Goal: Transaction & Acquisition: Purchase product/service

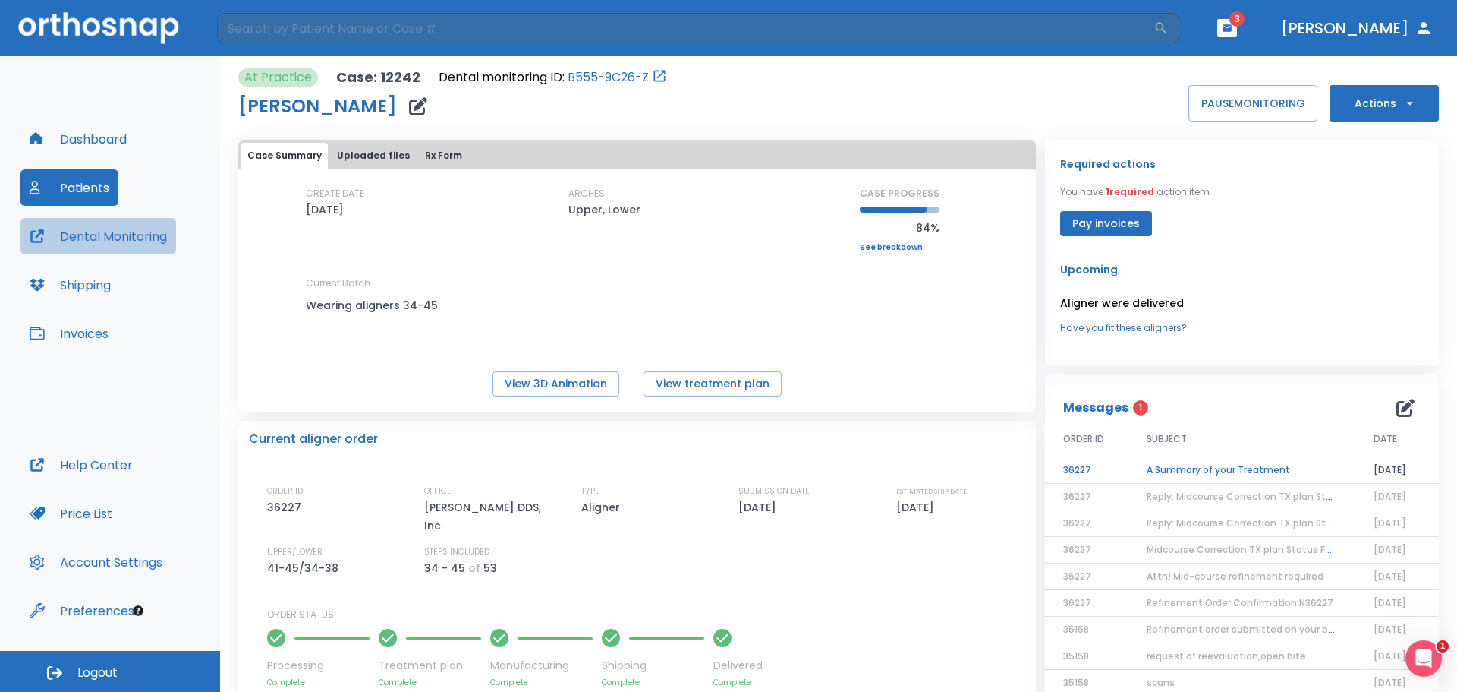
click at [87, 245] on button "Dental Monitoring" at bounding box center [98, 236] width 156 height 36
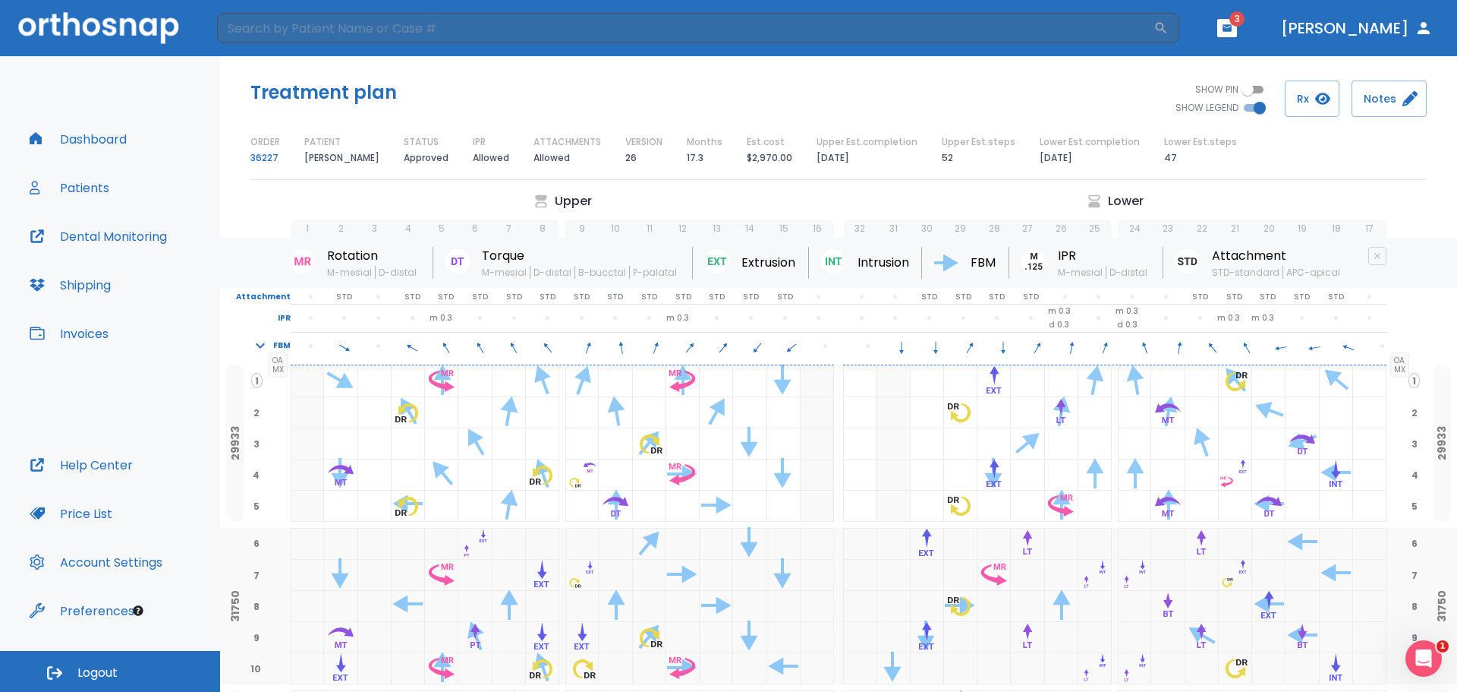
click at [92, 235] on button "Dental Monitoring" at bounding box center [98, 236] width 156 height 36
click at [80, 181] on button "Patients" at bounding box center [69, 187] width 98 height 36
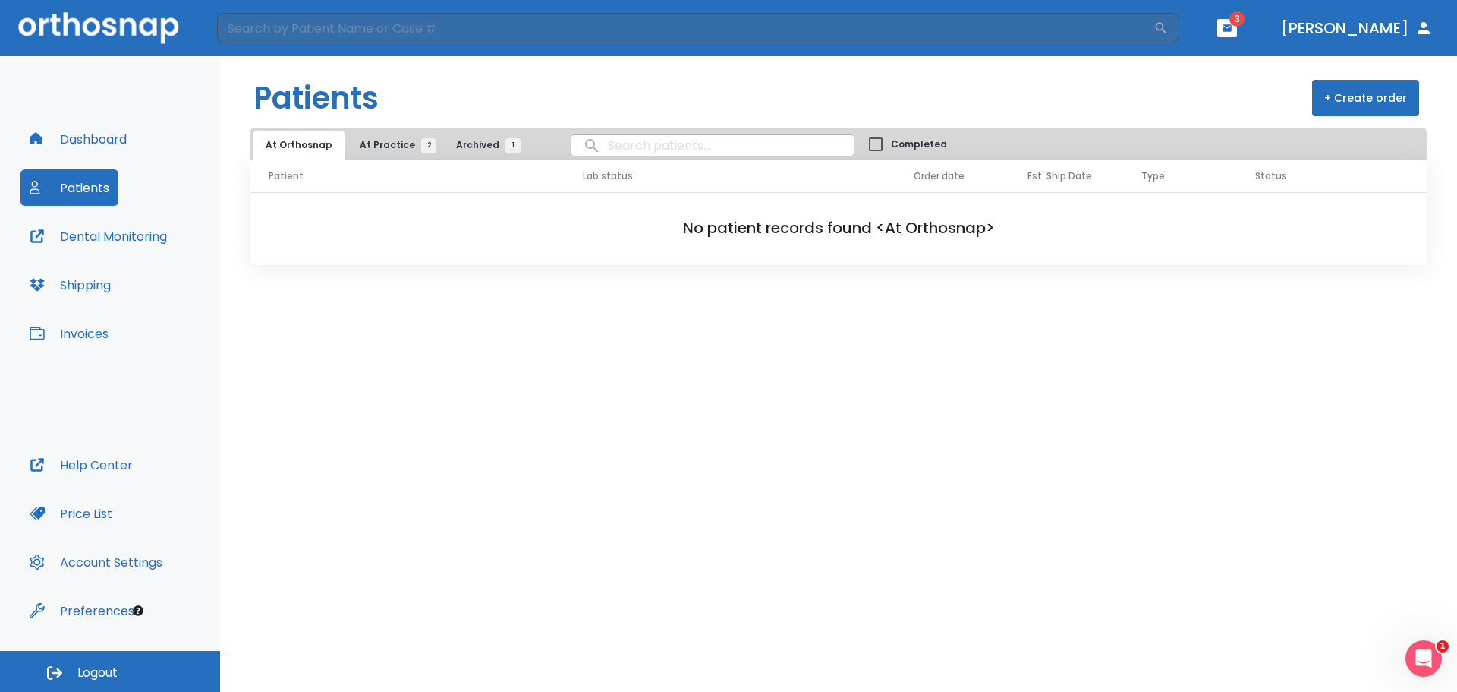
click at [388, 137] on button "At Practice 2" at bounding box center [394, 145] width 93 height 29
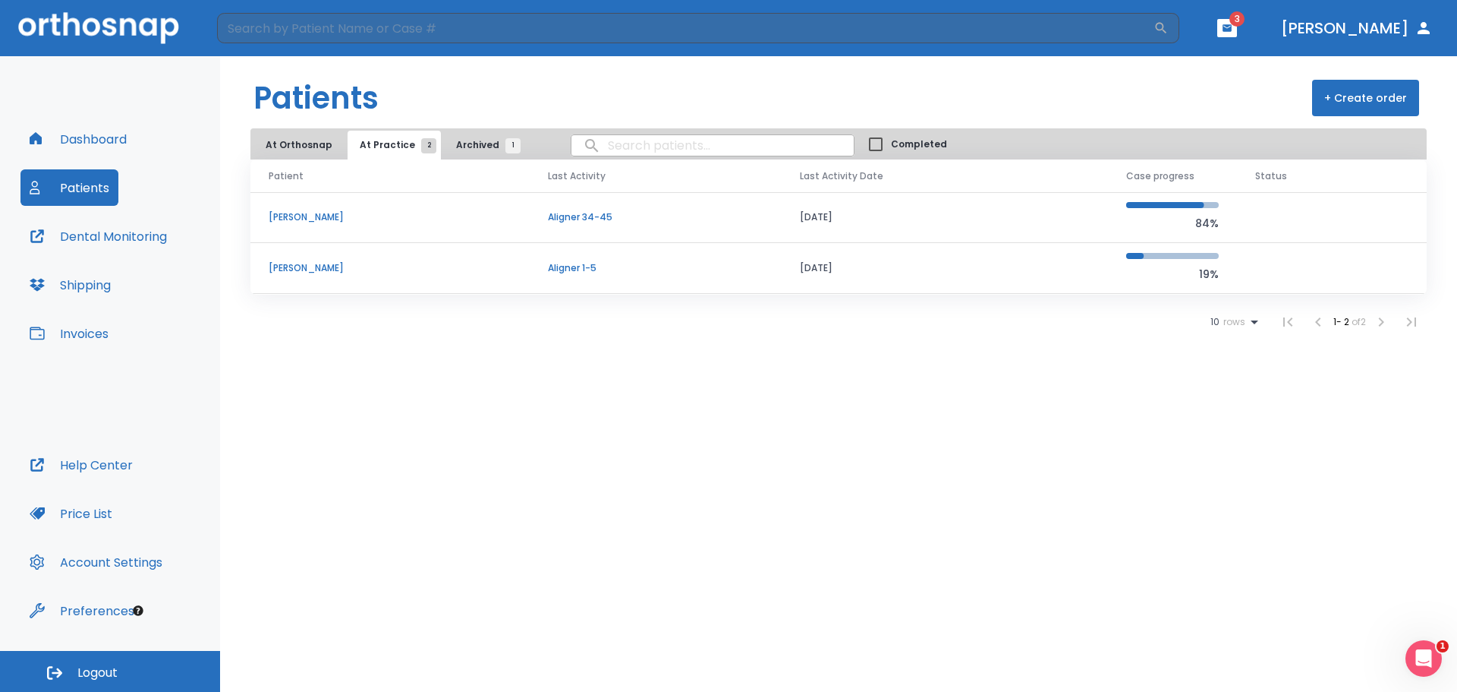
click at [311, 266] on p "Yana Dobler" at bounding box center [390, 268] width 243 height 14
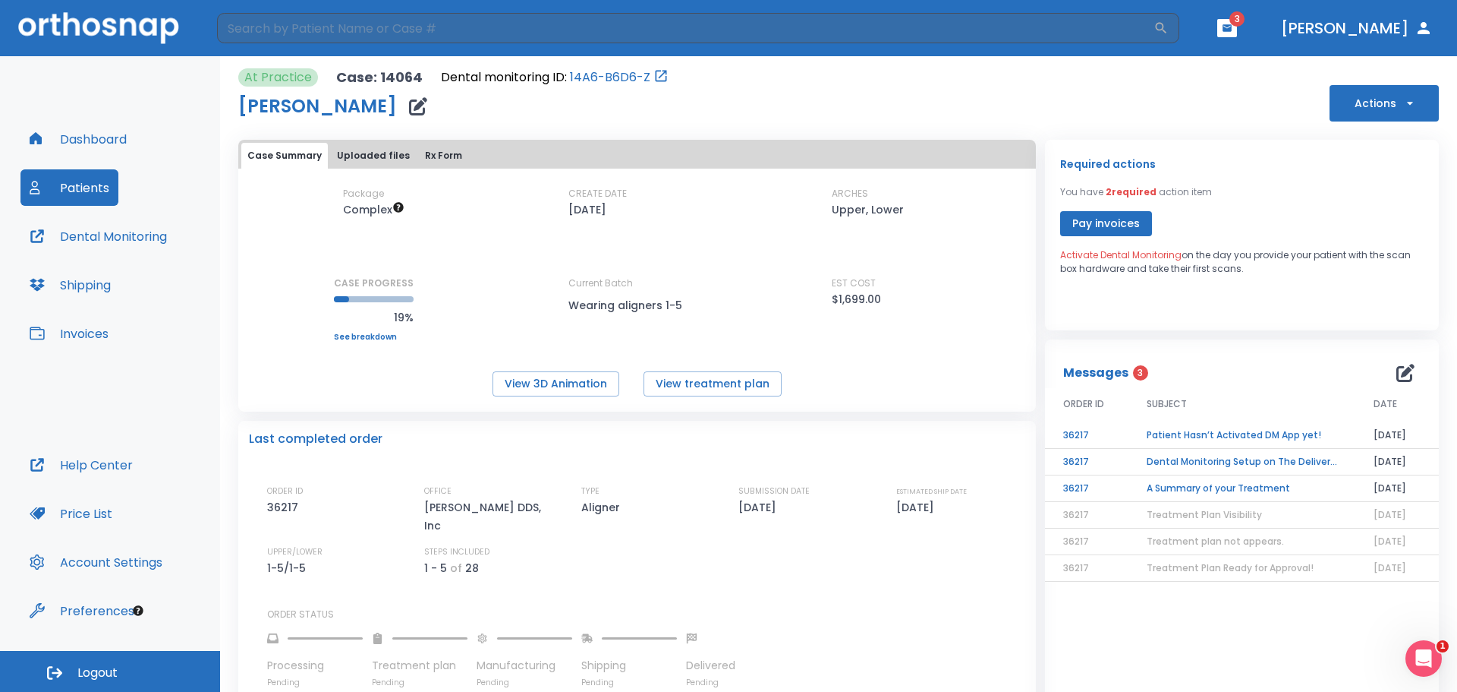
click at [409, 109] on icon "button" at bounding box center [418, 106] width 18 height 18
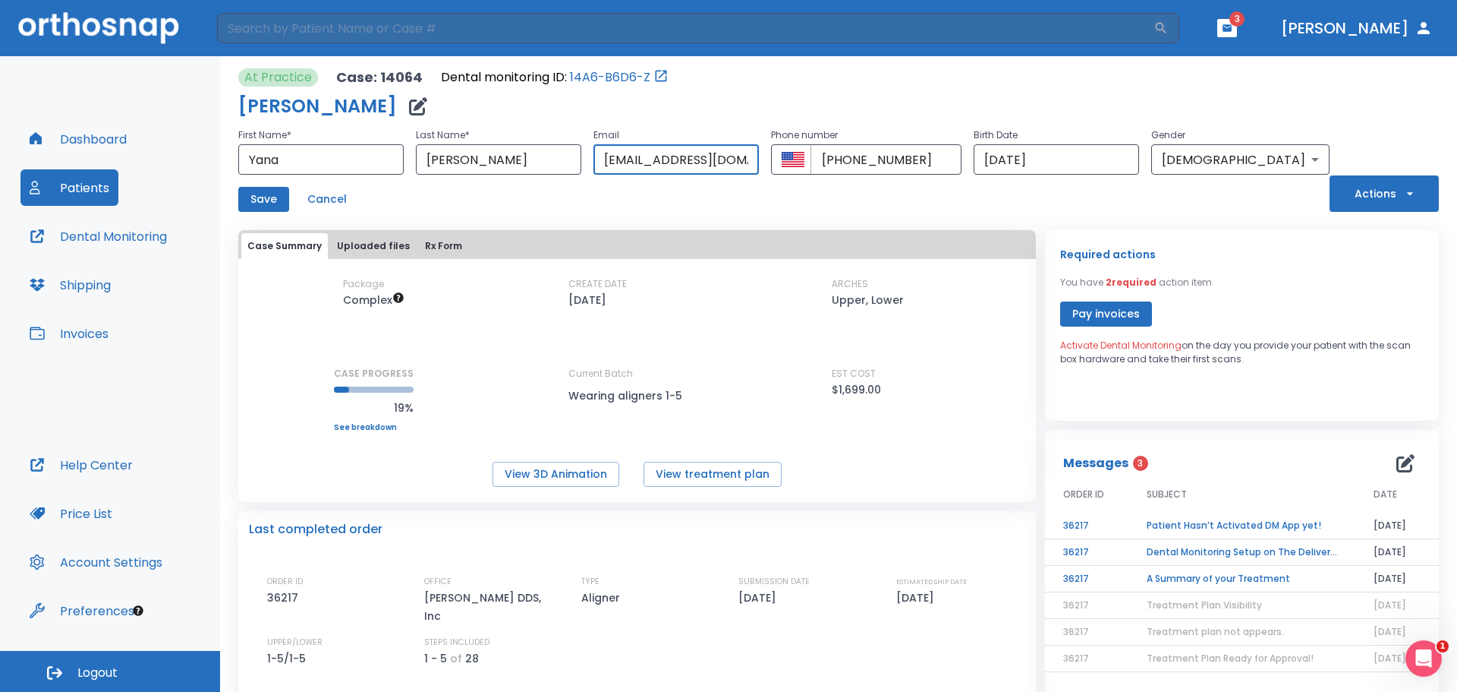
click at [754, 158] on input "margo1122@mail.ru" at bounding box center [676, 159] width 165 height 30
type input "m"
type input "Y"
type input "yarovenko.yana15@gmail.com"
drag, startPoint x: 273, startPoint y: 200, endPoint x: 276, endPoint y: 185, distance: 14.7
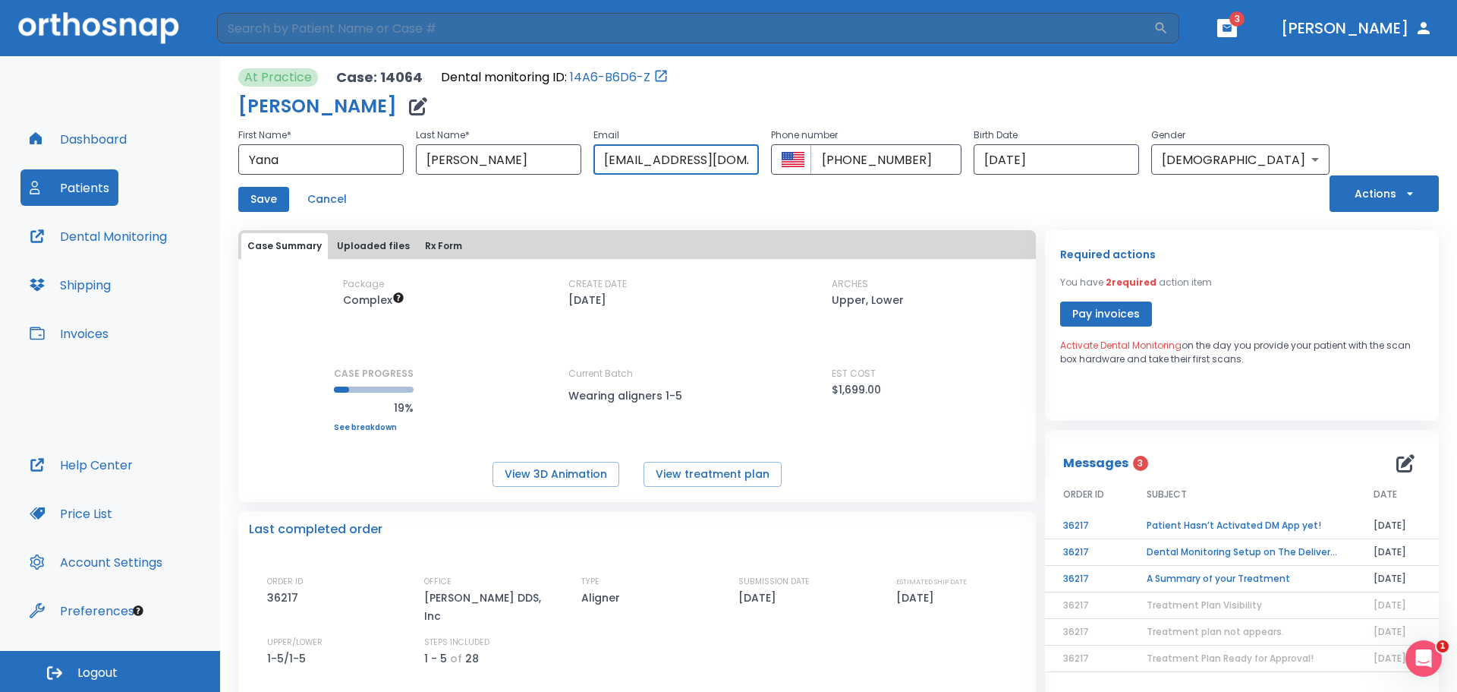
click at [276, 190] on button "Save" at bounding box center [263, 199] width 51 height 25
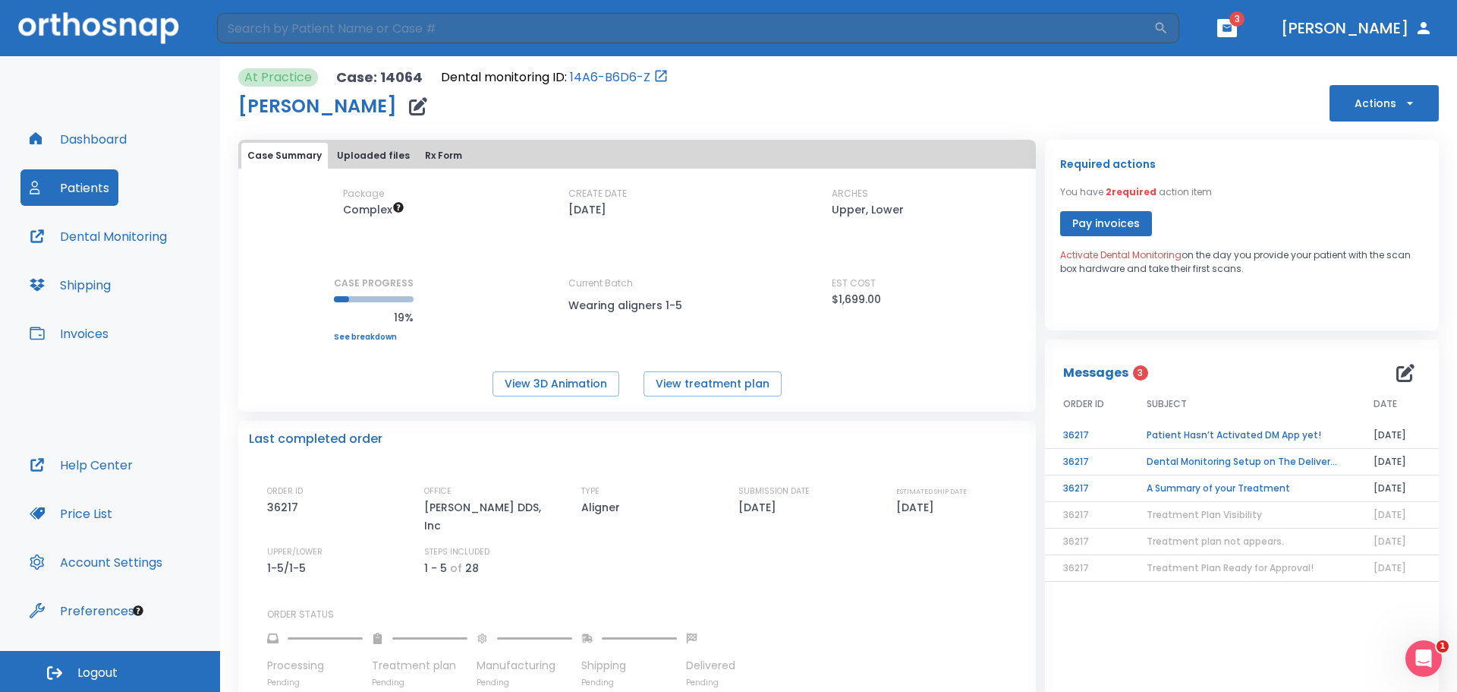
click at [114, 233] on button "Dental Monitoring" at bounding box center [98, 236] width 156 height 36
click at [625, 72] on link "14A6-B6D6-Z" at bounding box center [610, 77] width 80 height 18
click at [1233, 30] on icon "button" at bounding box center [1227, 28] width 11 height 11
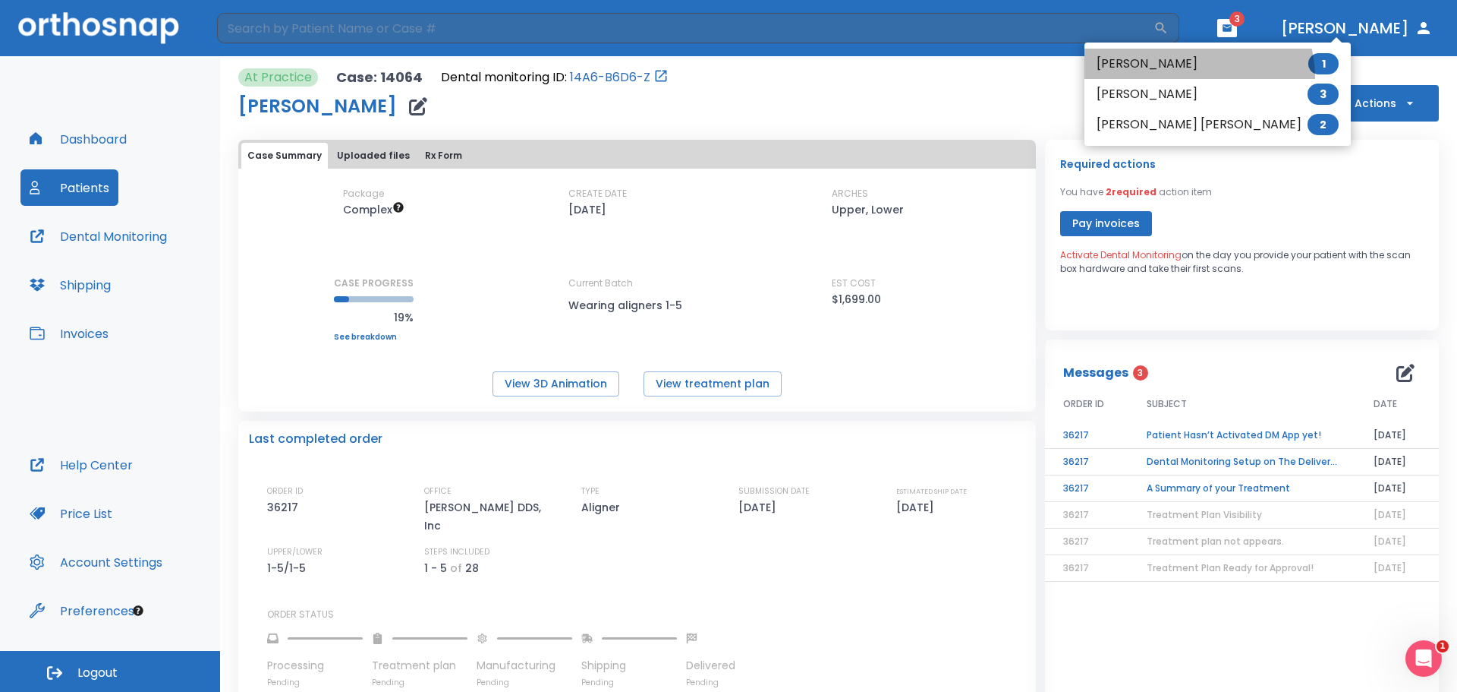
drag, startPoint x: 1198, startPoint y: 77, endPoint x: 1176, endPoint y: 59, distance: 28.1
click at [1190, 74] on li "Komori Menendez 1" at bounding box center [1218, 64] width 266 height 30
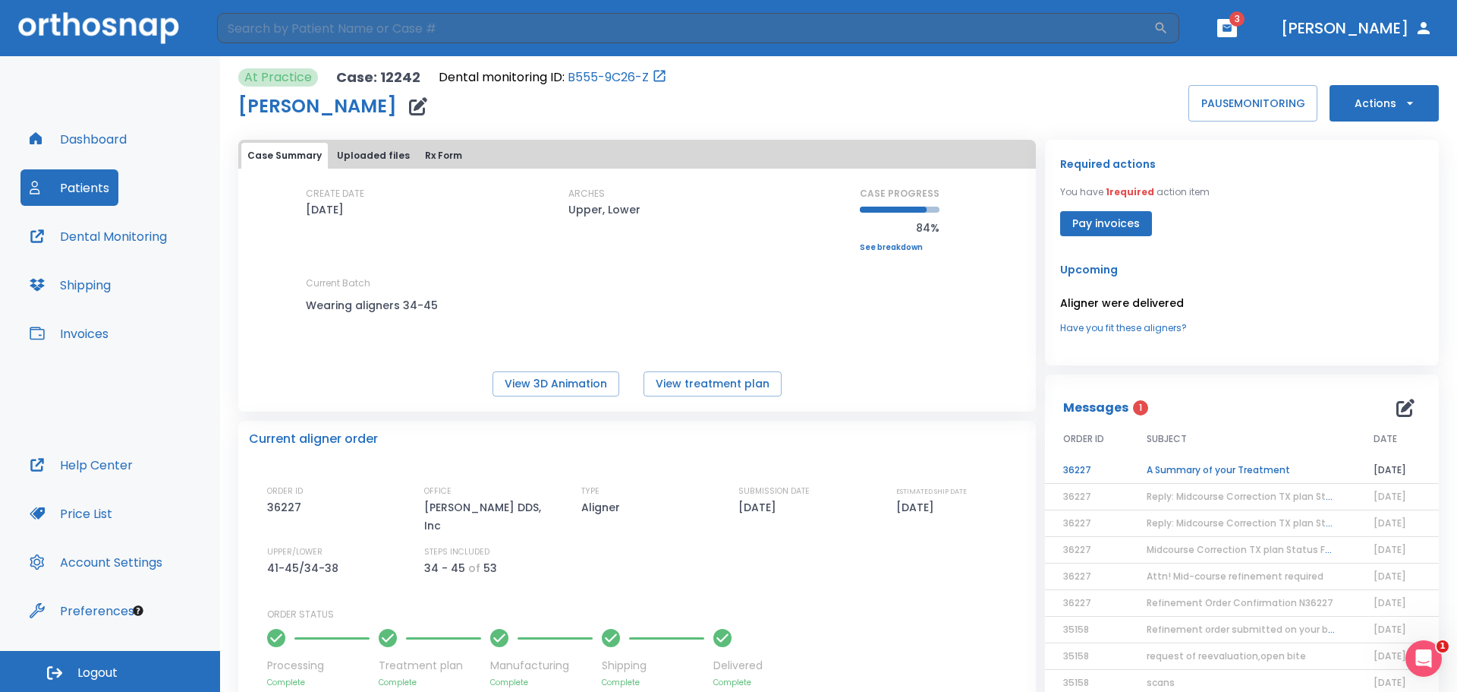
click at [1112, 225] on button "Pay invoices" at bounding box center [1106, 223] width 92 height 25
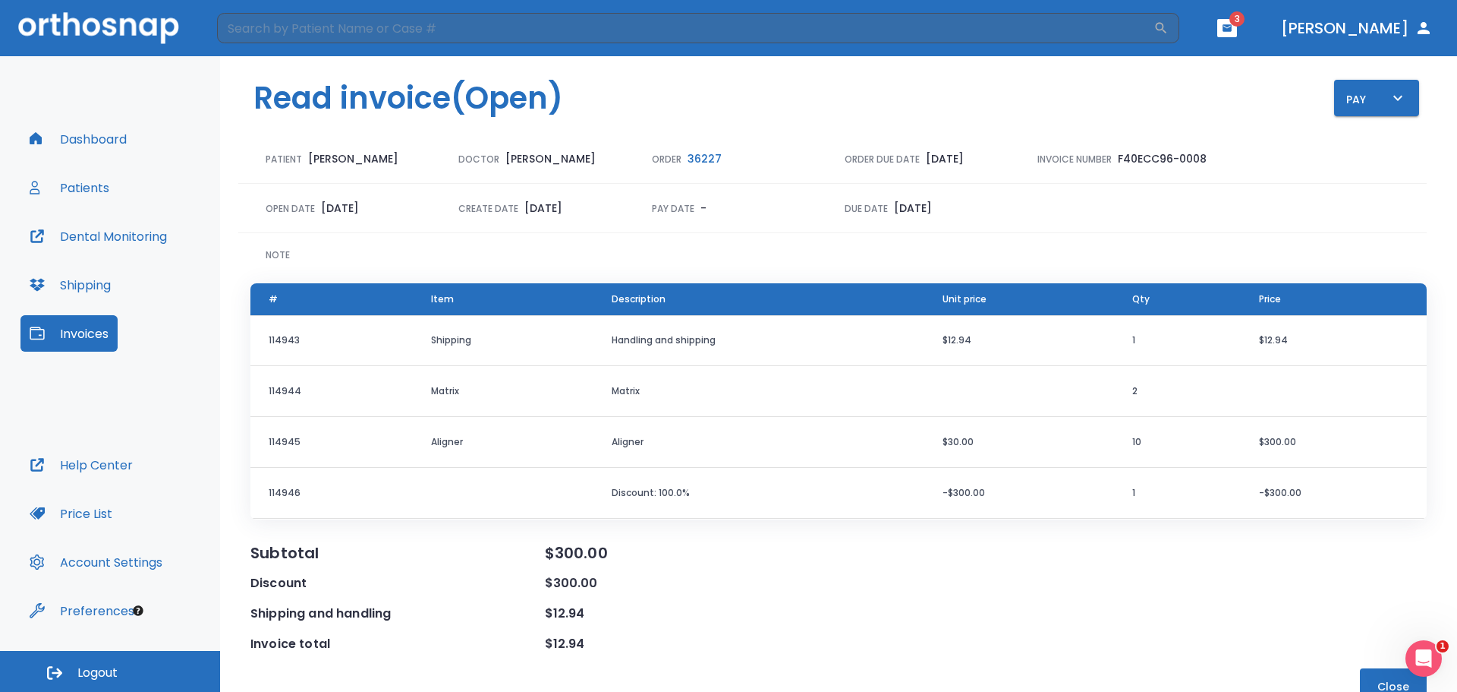
click at [578, 352] on td "Shipping" at bounding box center [503, 340] width 181 height 51
click at [1379, 99] on div "Pay" at bounding box center [1377, 98] width 61 height 19
click at [1379, 99] on div at bounding box center [728, 346] width 1457 height 692
click at [1233, 30] on icon "button" at bounding box center [1227, 28] width 11 height 11
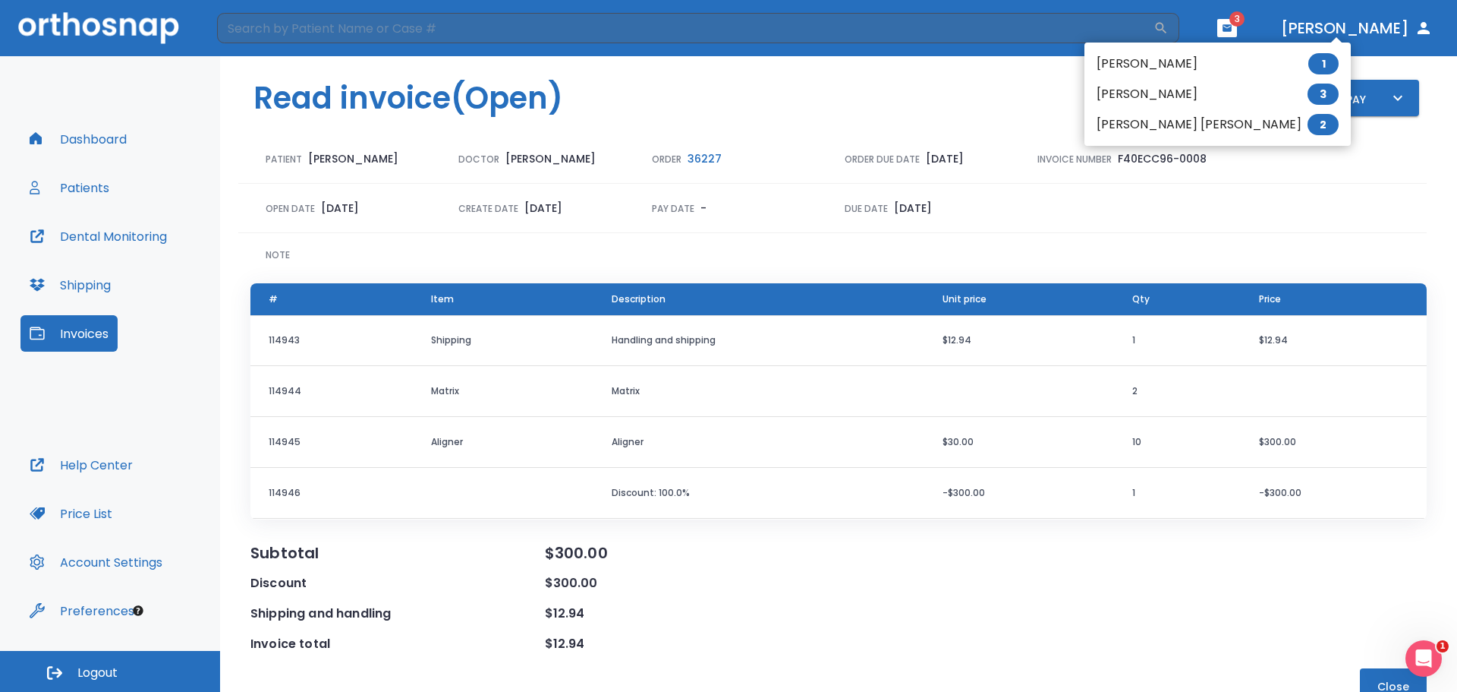
click at [1199, 95] on li "Yana Dobler 3" at bounding box center [1218, 94] width 266 height 30
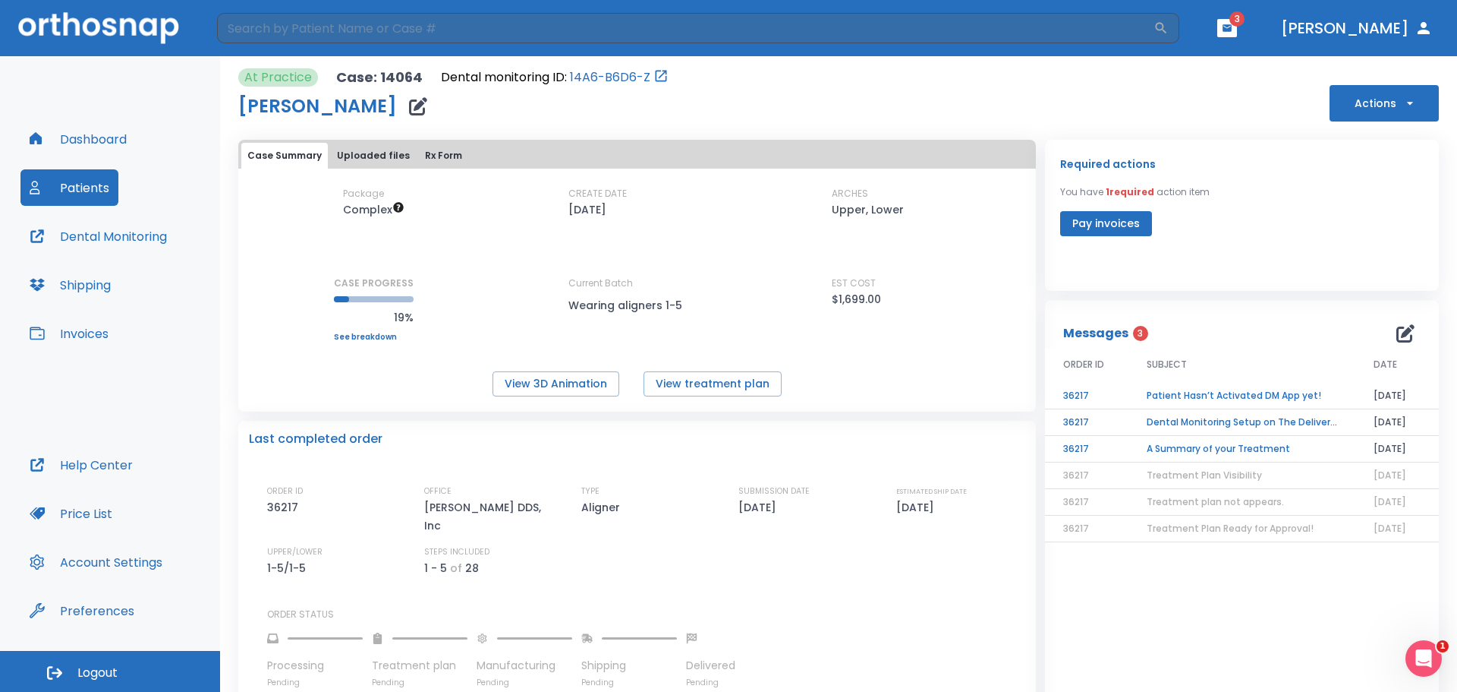
click at [1130, 219] on button "Pay invoices" at bounding box center [1106, 223] width 92 height 25
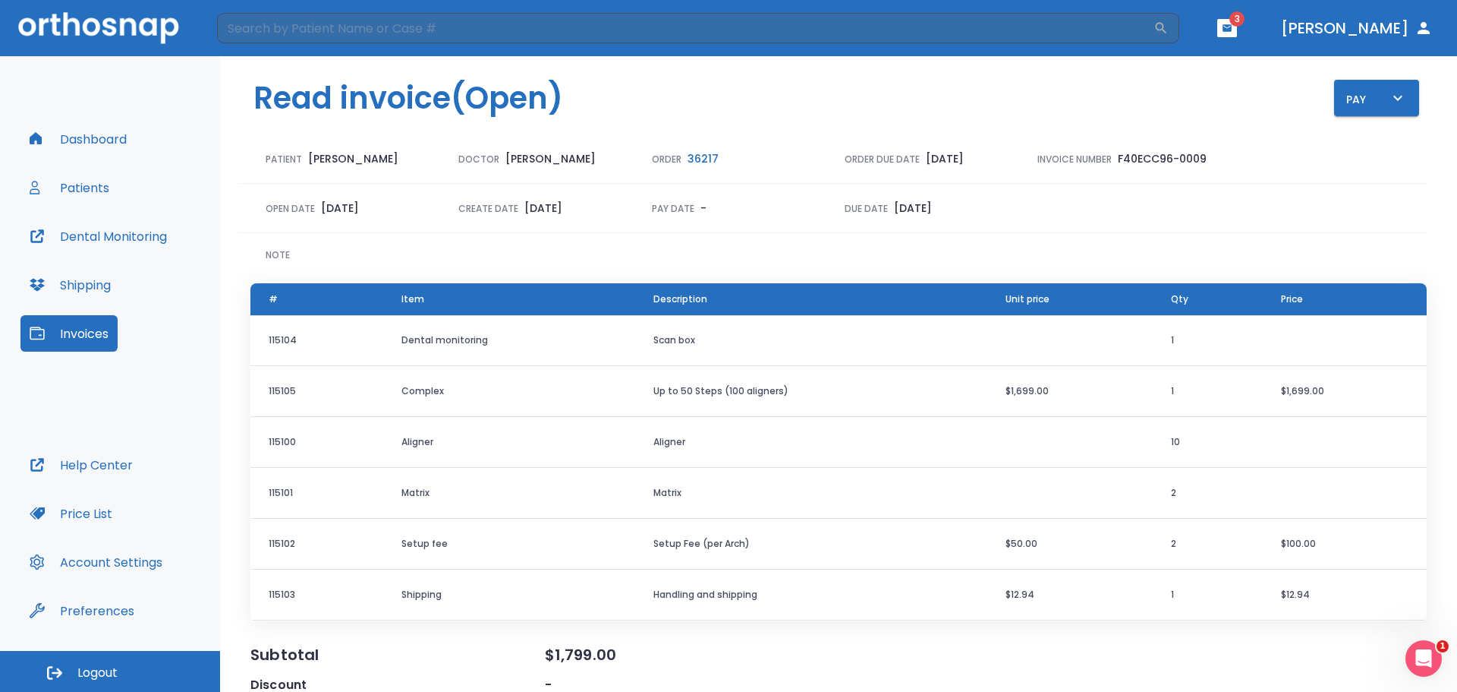
scroll to position [121, 0]
